Goal: Task Accomplishment & Management: Manage account settings

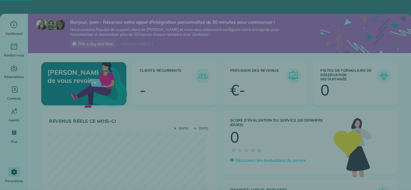
scroll to position [70, 158]
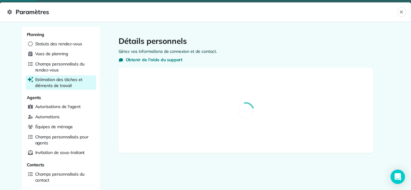
select select "**"
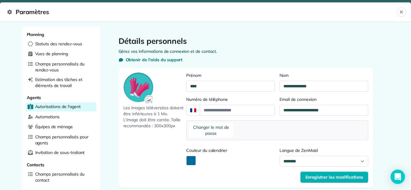
click at [66, 107] on span "Autorisations de l'agent" at bounding box center [57, 107] width 45 height 6
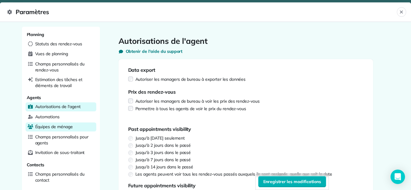
click at [58, 128] on span "Équipes de ménage" at bounding box center [54, 127] width 38 height 6
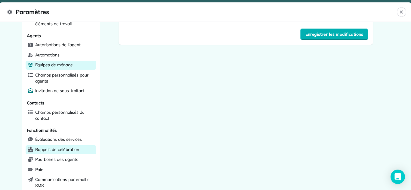
scroll to position [64, 0]
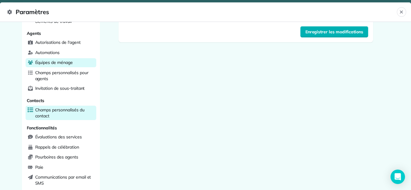
click at [60, 114] on span "Champs personnalisés du contact" at bounding box center [64, 113] width 59 height 12
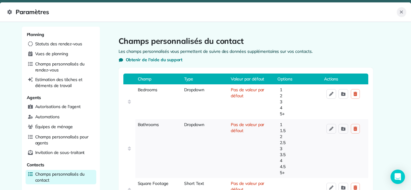
click at [402, 11] on icon "Fermer" at bounding box center [401, 12] width 5 height 5
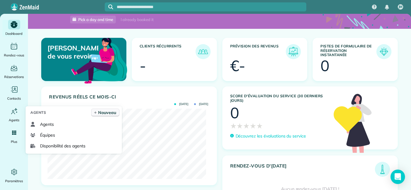
click at [109, 110] on span "Nouveau" at bounding box center [107, 113] width 18 height 6
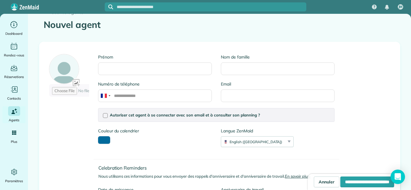
scroll to position [54, 0]
click at [271, 141] on div "English (United States)" at bounding box center [253, 141] width 65 height 5
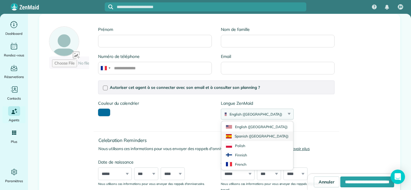
scroll to position [82, 0]
click at [243, 163] on li "French" at bounding box center [257, 163] width 72 height 9
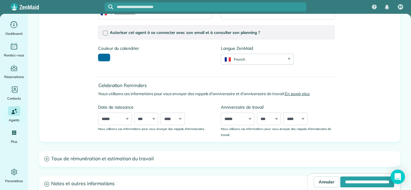
scroll to position [137, 0]
click at [340, 182] on input "**********" at bounding box center [367, 182] width 54 height 11
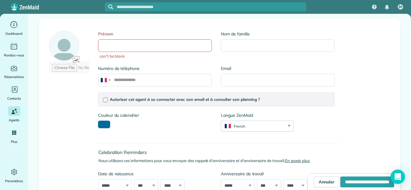
scroll to position [77, 0]
click at [200, 44] on input "Prénom" at bounding box center [155, 46] width 114 height 13
type input "********"
click at [221, 46] on input "Nom de famille" at bounding box center [278, 46] width 114 height 13
type input "****"
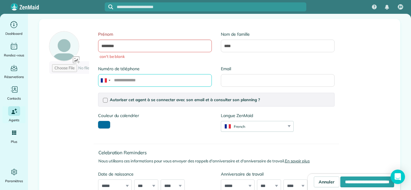
click at [159, 84] on input "Numéro de téléphone" at bounding box center [155, 80] width 114 height 13
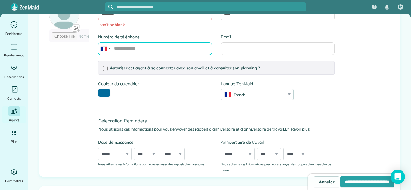
scroll to position [78, 0]
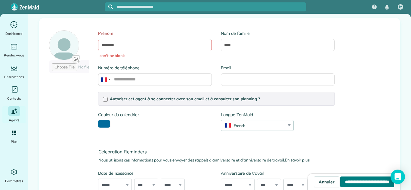
click at [347, 181] on input "**********" at bounding box center [367, 182] width 54 height 11
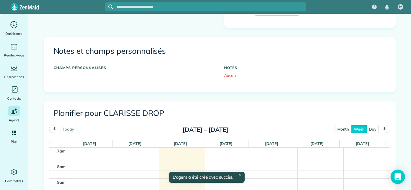
scroll to position [225, 0]
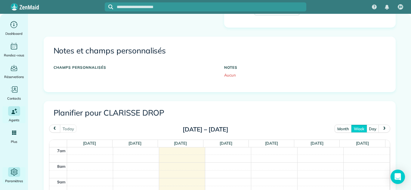
click at [16, 173] on icon "Main" at bounding box center [14, 172] width 9 height 9
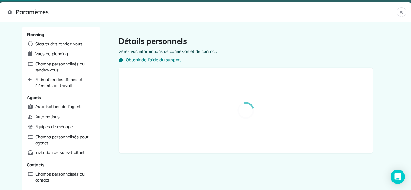
select select "**"
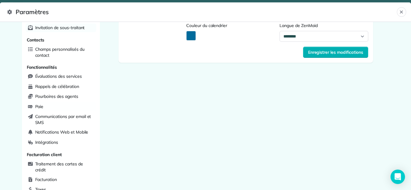
scroll to position [127, 0]
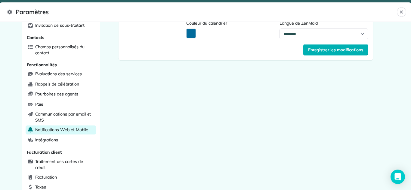
click at [58, 130] on span "Notifications Web et Mobile" at bounding box center [61, 130] width 53 height 6
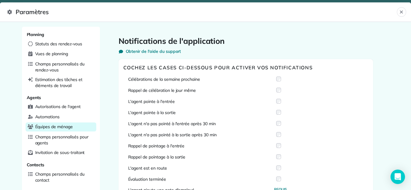
click at [58, 130] on div "Équipes de ménage" at bounding box center [61, 127] width 71 height 9
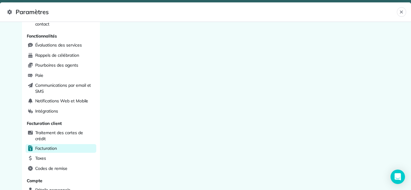
scroll to position [243, 0]
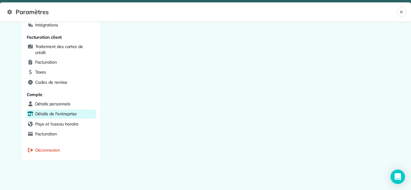
click at [40, 114] on span "Détails de l'entreprise" at bounding box center [55, 114] width 41 height 6
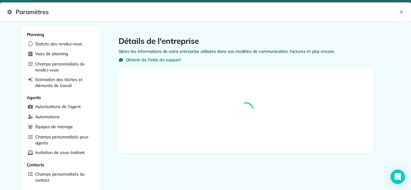
select select "**"
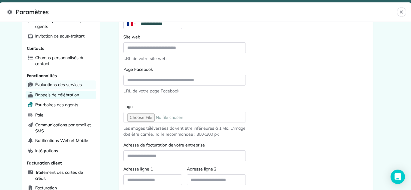
scroll to position [115, 0]
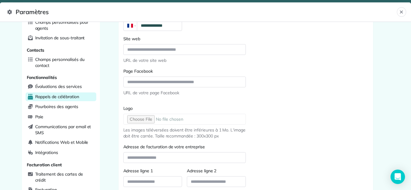
click at [51, 97] on span "Rappels de célébration" at bounding box center [57, 97] width 44 height 6
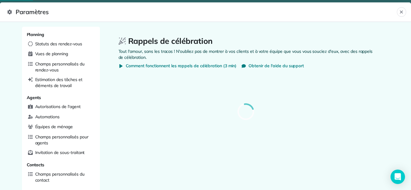
select select
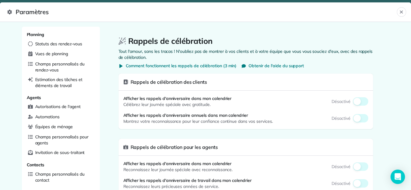
select select
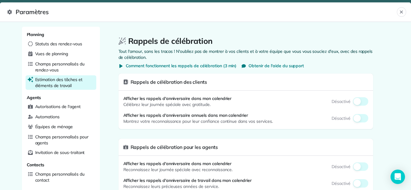
click at [56, 80] on span "Estimation des tâches et éléments de travail" at bounding box center [64, 83] width 59 height 12
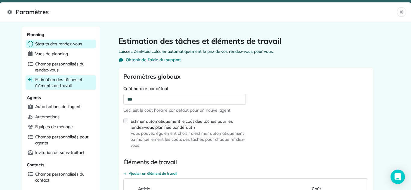
click at [52, 44] on span "Statuts des rendez-vous" at bounding box center [58, 44] width 47 height 6
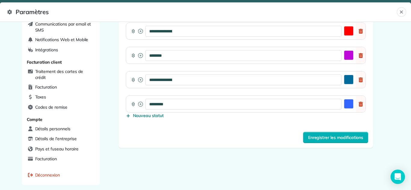
scroll to position [243, 0]
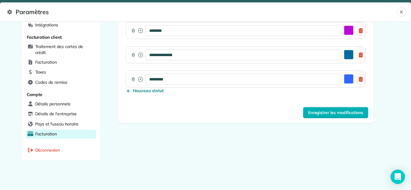
click at [49, 133] on span "Facturation" at bounding box center [46, 134] width 22 height 6
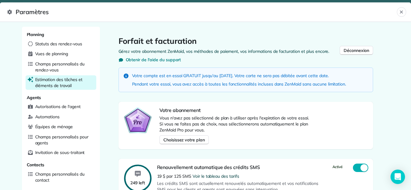
click at [53, 84] on span "Estimation des tâches et éléments de travail" at bounding box center [64, 83] width 59 height 12
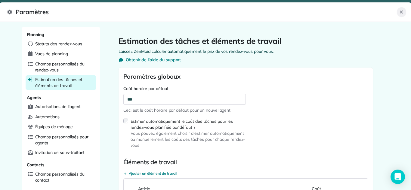
click at [398, 14] on button "Fermer" at bounding box center [401, 12] width 9 height 10
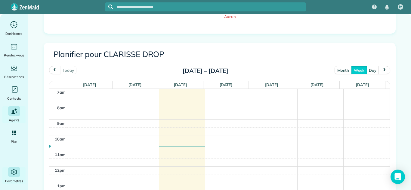
scroll to position [284, 0]
click at [14, 171] on icon "Main" at bounding box center [14, 172] width 8 height 8
select select "**"
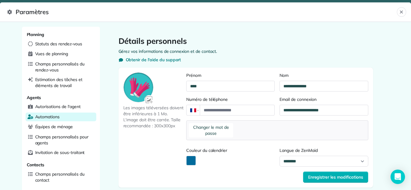
click at [48, 117] on span "Automations" at bounding box center [47, 117] width 25 height 6
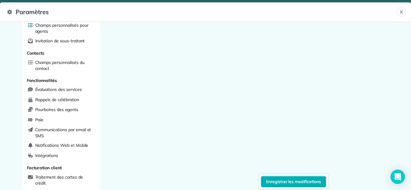
scroll to position [112, 0]
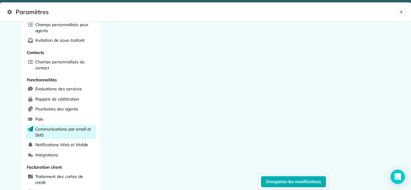
click at [43, 135] on span "Communications par email et SMS" at bounding box center [64, 132] width 59 height 12
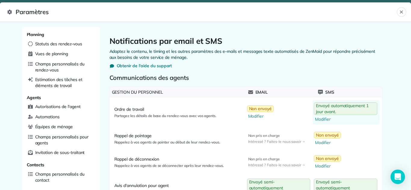
click at [322, 110] on span "Envoyé automatiquement 1 jour avant." at bounding box center [345, 109] width 59 height 12
select select "********"
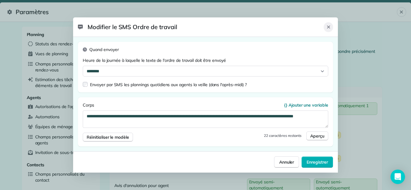
click at [329, 28] on icon "Fermer" at bounding box center [328, 27] width 5 height 5
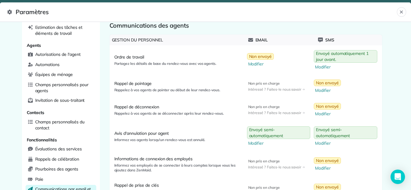
scroll to position [55, 0]
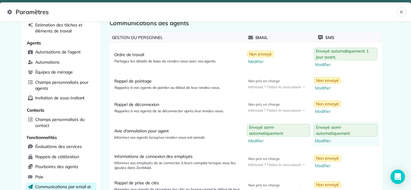
click at [320, 131] on span "Envoyé semi-automatiquement" at bounding box center [345, 130] width 59 height 12
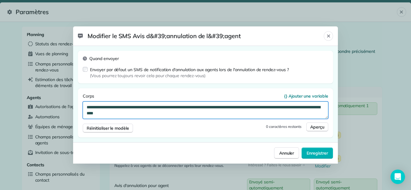
click at [280, 106] on textarea "**********" at bounding box center [205, 110] width 245 height 17
drag, startPoint x: 280, startPoint y: 106, endPoint x: 306, endPoint y: 113, distance: 26.6
click at [306, 113] on textarea "**********" at bounding box center [205, 110] width 245 height 17
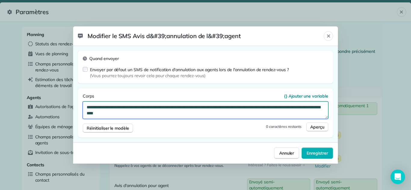
click at [306, 113] on textarea "**********" at bounding box center [205, 110] width 245 height 17
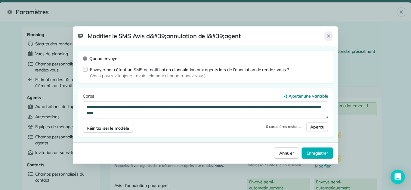
click at [330, 37] on icon "Fermer" at bounding box center [328, 36] width 5 height 5
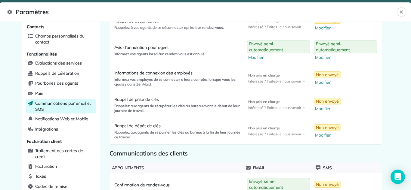
scroll to position [140, 0]
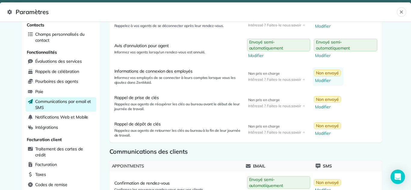
click at [323, 81] on span "Modifier" at bounding box center [328, 81] width 26 height 6
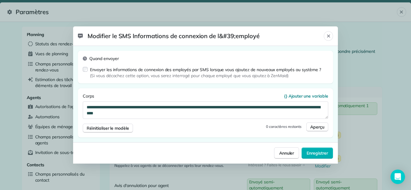
drag, startPoint x: 323, startPoint y: 81, endPoint x: 264, endPoint y: 107, distance: 63.9
click at [264, 107] on div "**********" at bounding box center [205, 94] width 255 height 87
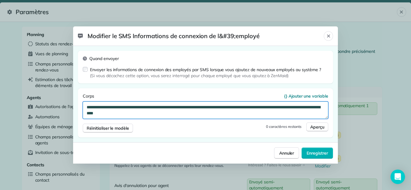
click at [264, 107] on textarea "**********" at bounding box center [205, 110] width 245 height 17
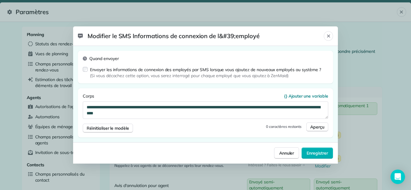
drag, startPoint x: 264, startPoint y: 107, endPoint x: 274, endPoint y: 42, distance: 65.3
click at [274, 42] on header "Modifier le SMS Informations de connexion de l&#39;employé Fermer" at bounding box center [205, 36] width 265 height 20
click at [330, 37] on icon "Fermer" at bounding box center [328, 36] width 5 height 5
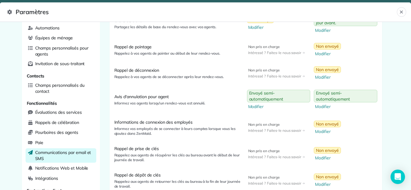
scroll to position [90, 0]
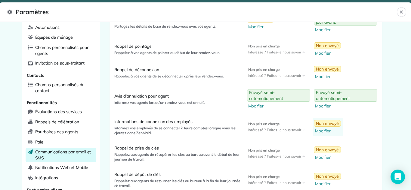
click at [323, 124] on span "Non envoyé" at bounding box center [327, 124] width 23 height 6
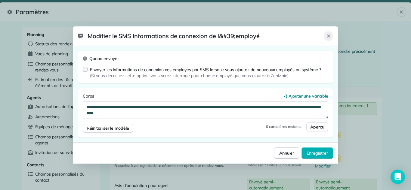
click at [329, 34] on icon "Fermer" at bounding box center [328, 36] width 5 height 5
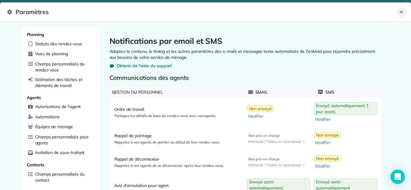
click at [402, 9] on button "Fermer" at bounding box center [401, 12] width 9 height 10
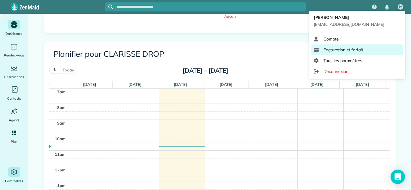
click at [360, 49] on span "Facturation et forfait" at bounding box center [343, 50] width 40 height 6
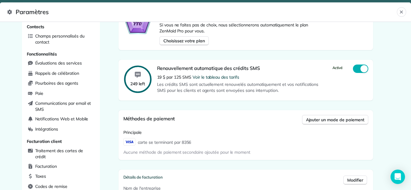
scroll to position [135, 0]
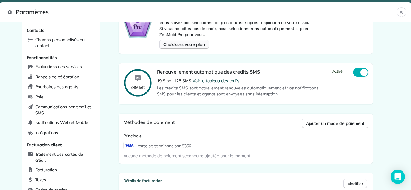
click at [185, 46] on span "Choisissez votre plan" at bounding box center [183, 44] width 41 height 6
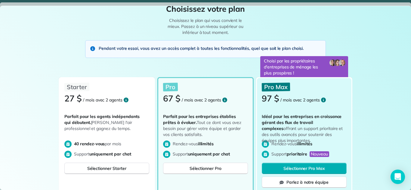
scroll to position [0, 0]
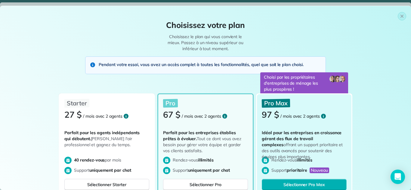
click at [201, 63] on span "Pendant votre essai, vous avez un accès complet à toutes les fonctionnalités, q…" at bounding box center [201, 65] width 205 height 6
